Goal: Task Accomplishment & Management: Manage account settings

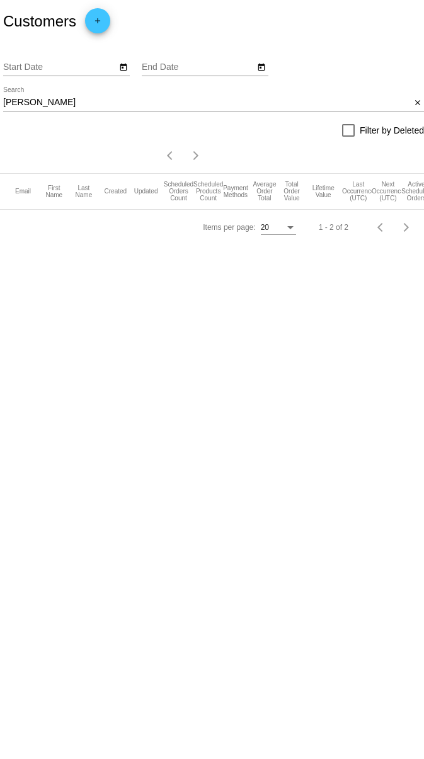
click at [122, 103] on input "m.killcoyne" at bounding box center [206, 103] width 407 height 10
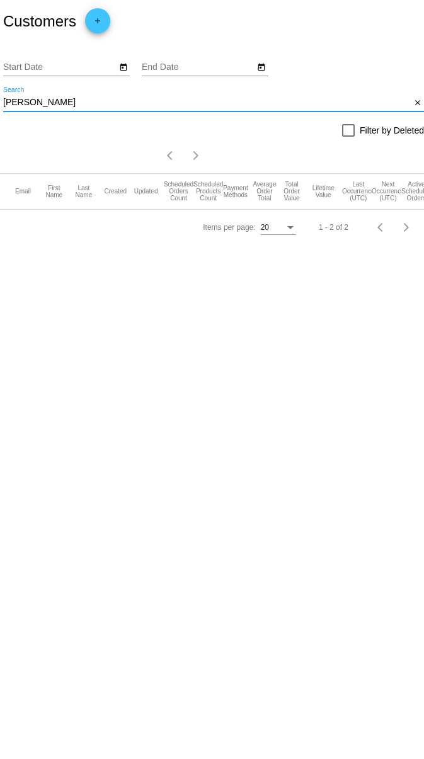
click at [122, 103] on input "m.killcoyne" at bounding box center [206, 103] width 407 height 10
paste input "sjsmith3940@gmail.com"
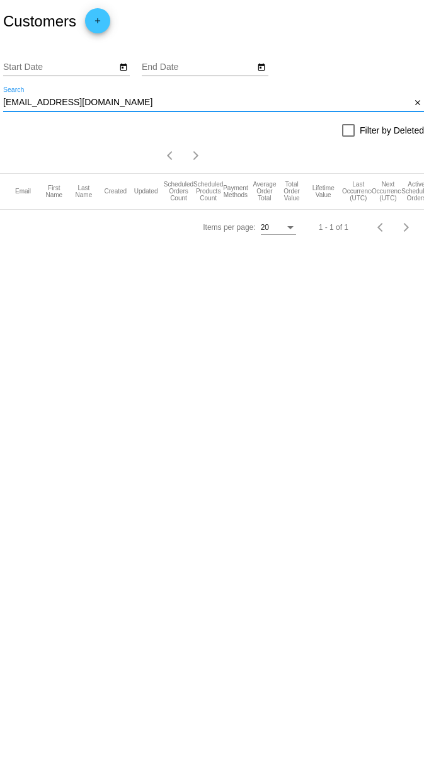
type input "sjsmith3940@gmail.com"
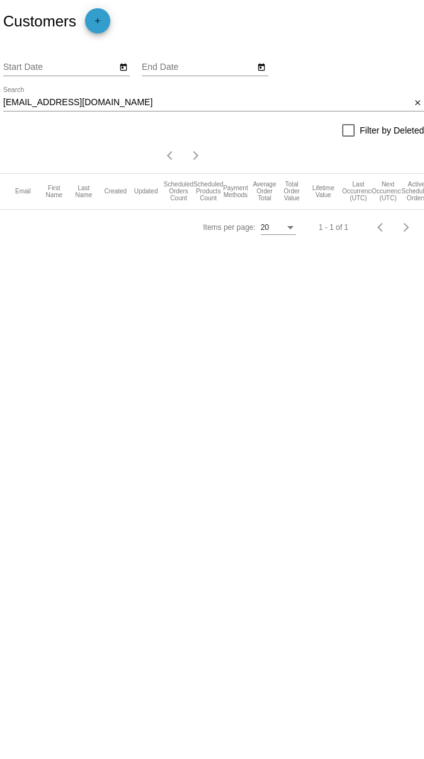
click at [98, 18] on mat-icon "add" at bounding box center [97, 23] width 15 height 15
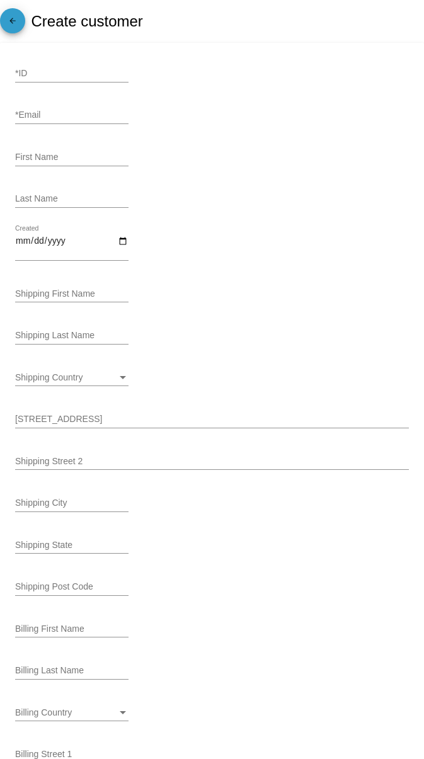
click at [8, 23] on mat-icon "arrow_back" at bounding box center [12, 23] width 15 height 15
